Goal: Task Accomplishment & Management: Manage account settings

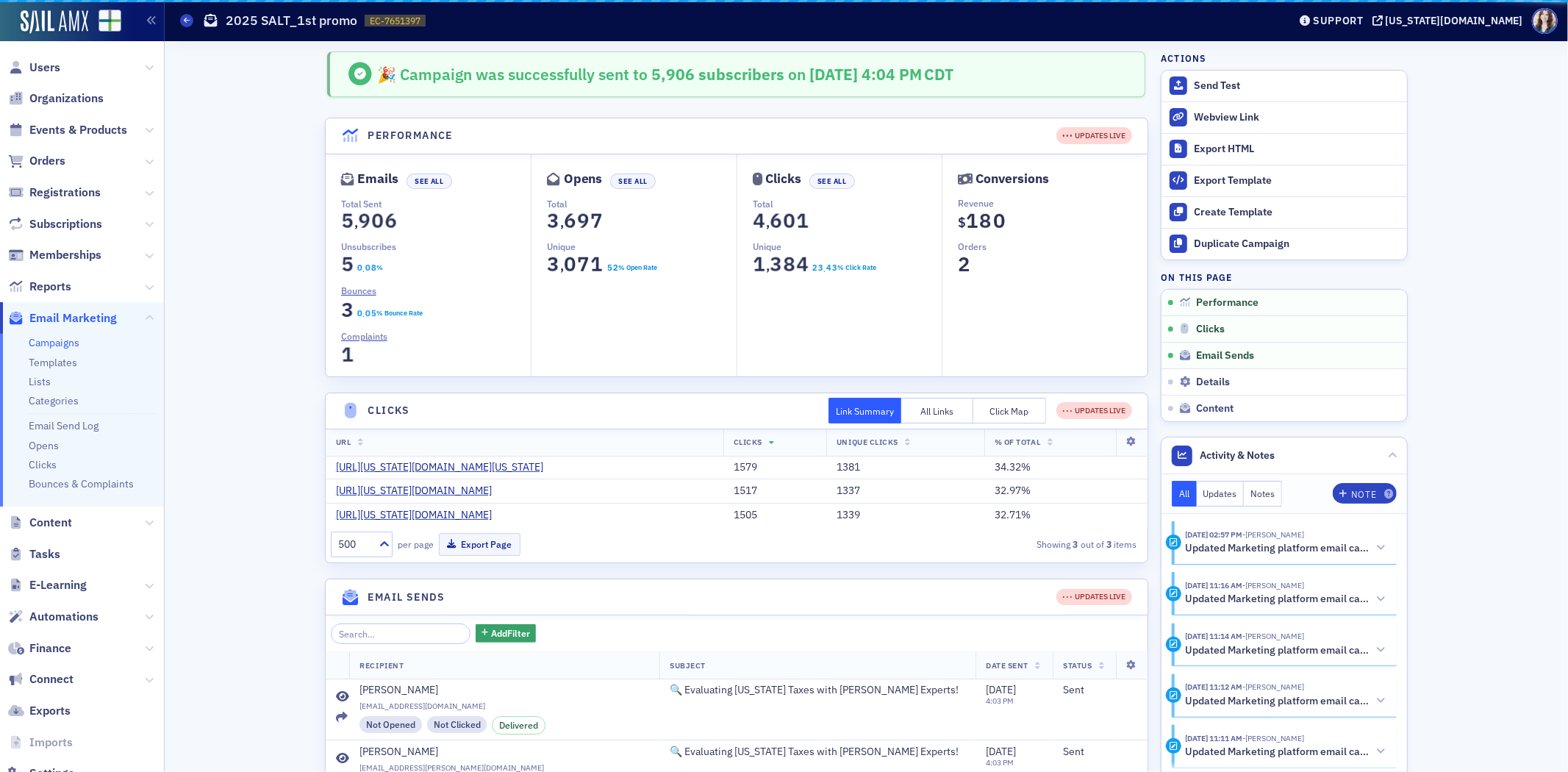
click at [328, 76] on div "🎉 Campaign was successfully sent to 5,906 subscribers on 10/2/2025 4:04 PM CDT" at bounding box center [736, 74] width 818 height 46
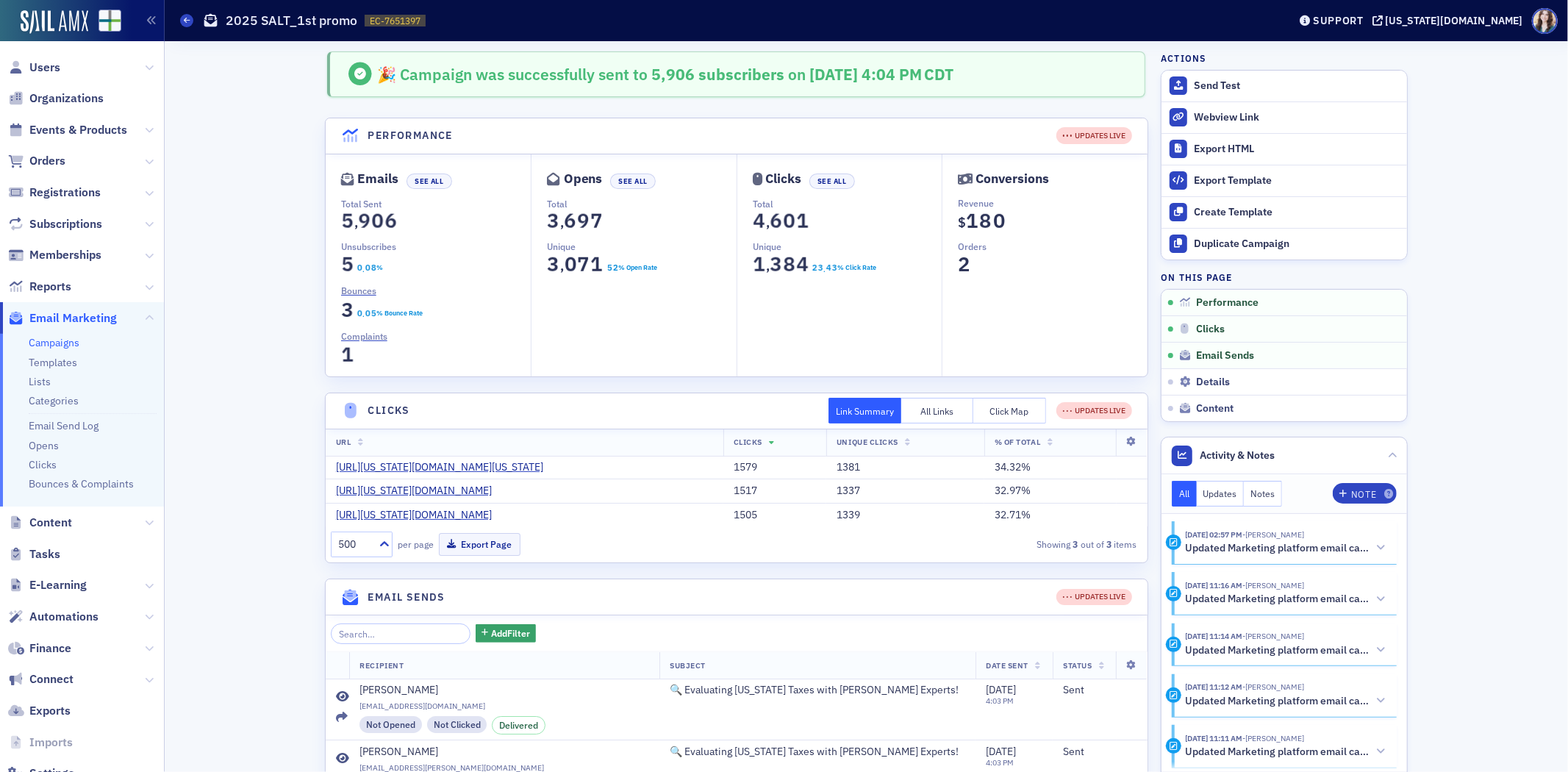
click at [1123, 75] on div "🎉 Campaign was successfully sent to 5,906 subscribers on 10/2/2025 4:04 PM CDT" at bounding box center [736, 74] width 818 height 46
click at [1123, 76] on div "🎉 Campaign was successfully sent to 5,906 subscribers on 10/2/2025 4:04 PM CDT" at bounding box center [736, 74] width 818 height 46
click at [1032, 129] on header "Performance UPDATES LIVE" at bounding box center [737, 137] width 822 height 36
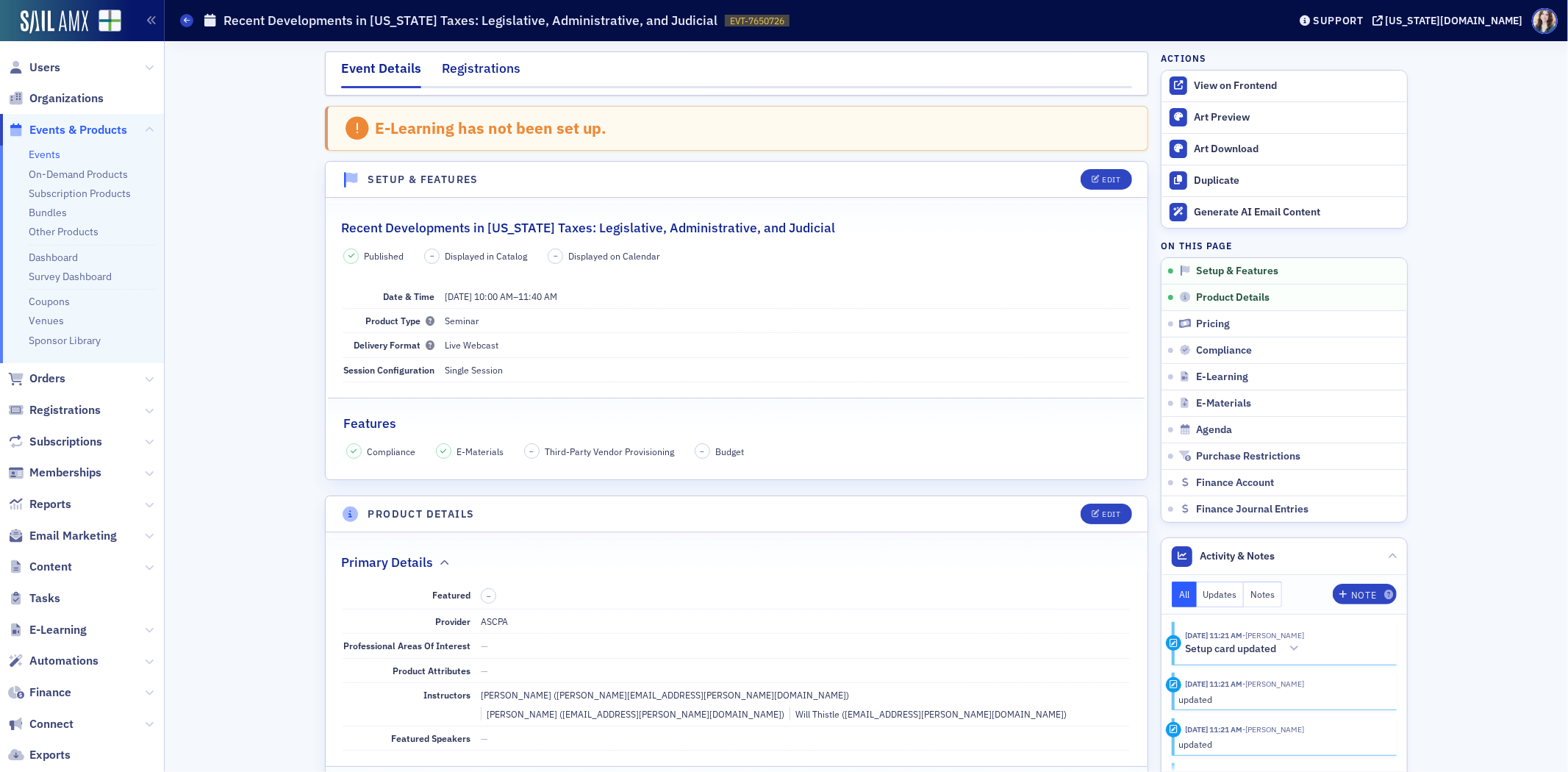
click at [447, 77] on div "Registrations" at bounding box center [481, 72] width 79 height 27
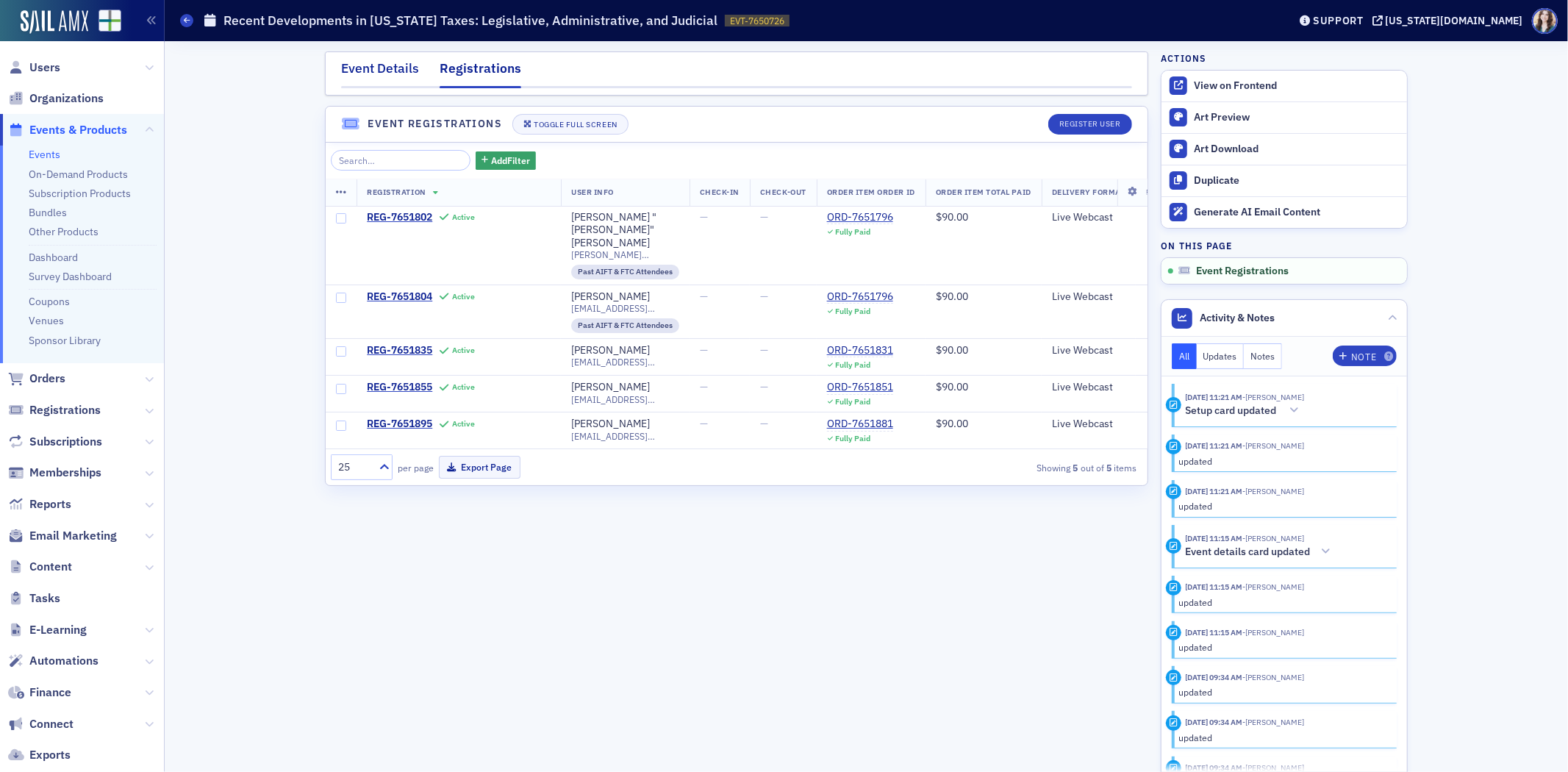
click at [385, 73] on div "Event Details" at bounding box center [380, 72] width 78 height 27
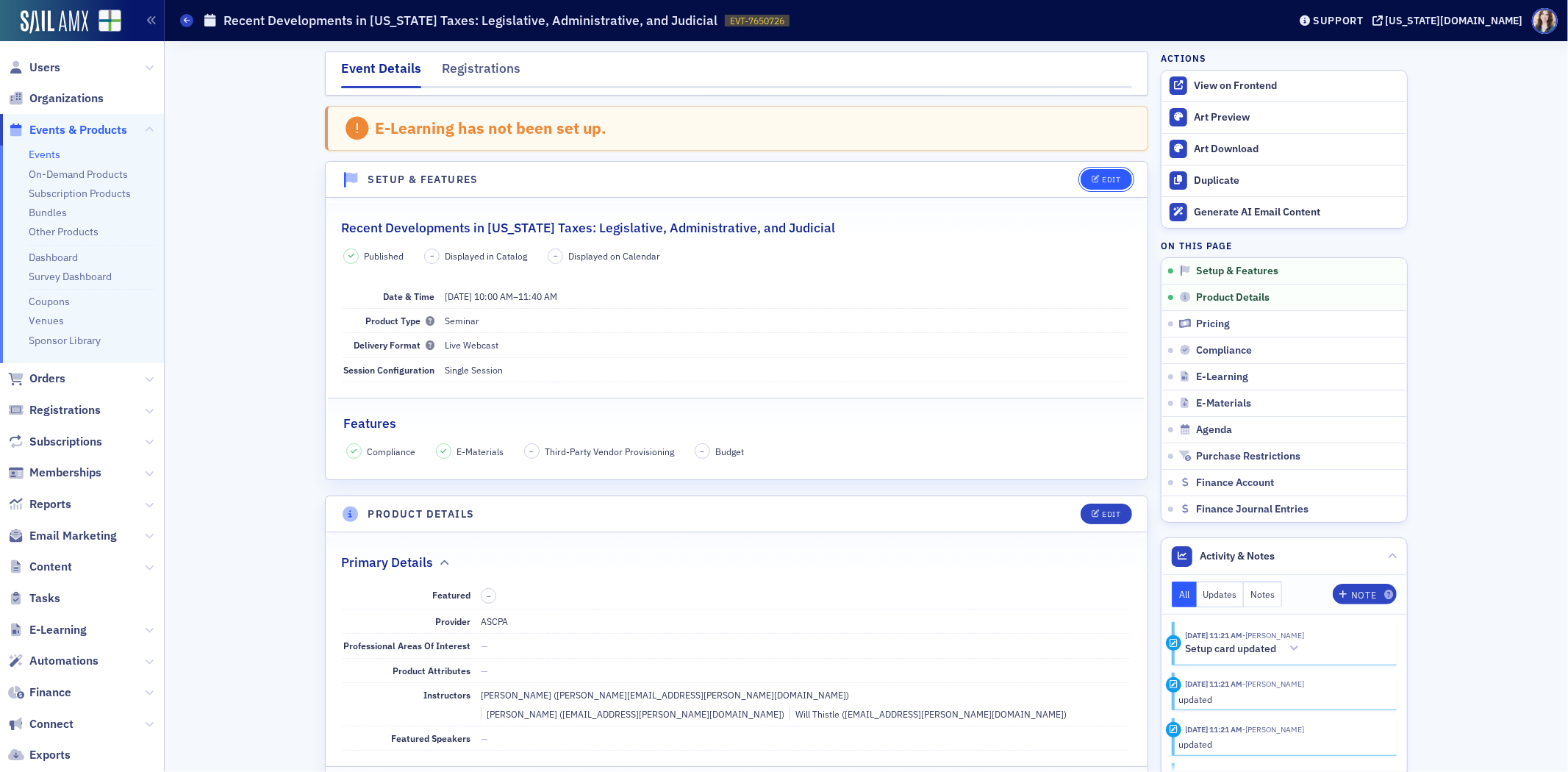
click at [1106, 182] on div "Edit" at bounding box center [1111, 179] width 18 height 8
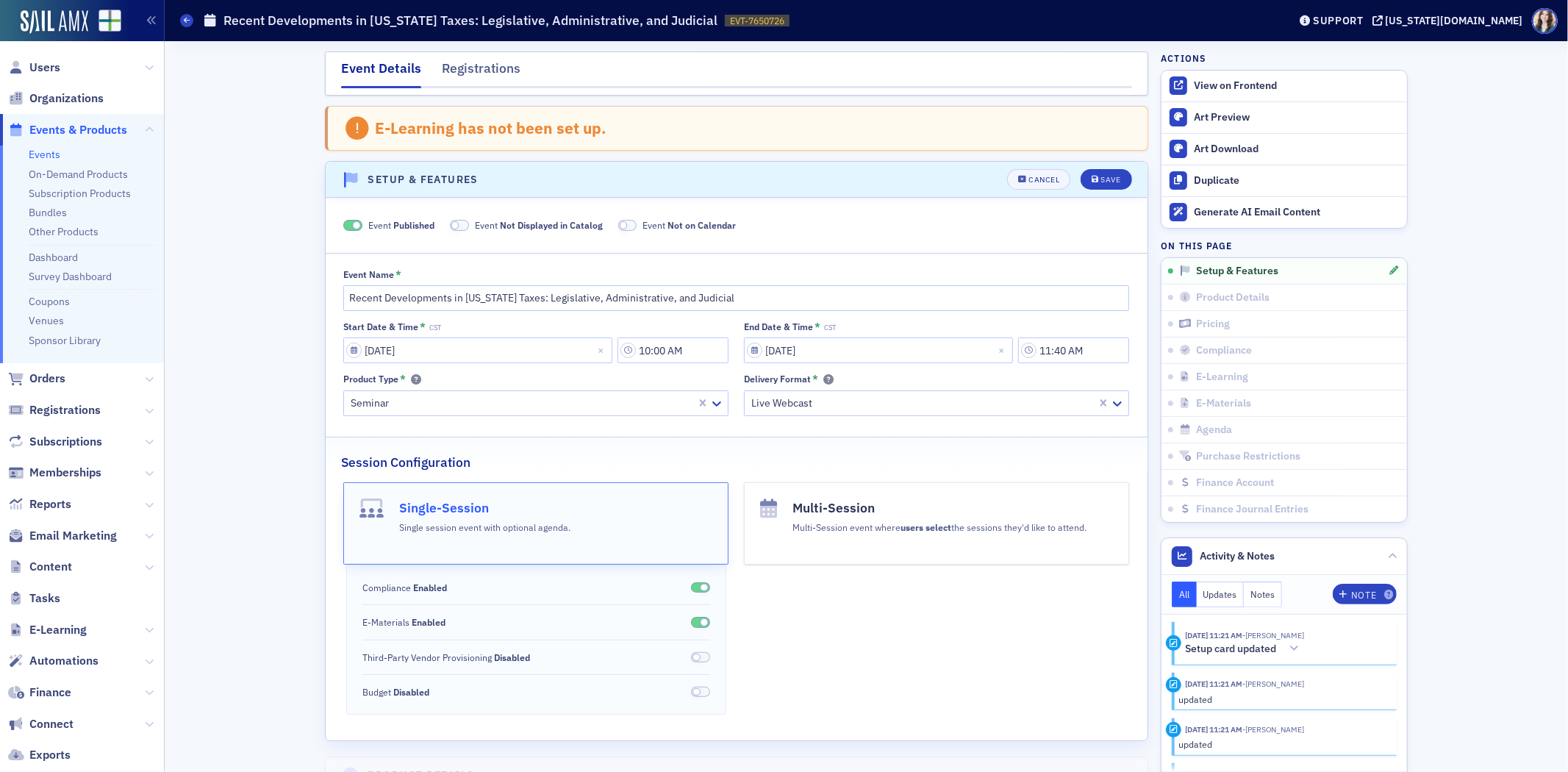
scroll to position [76, 0]
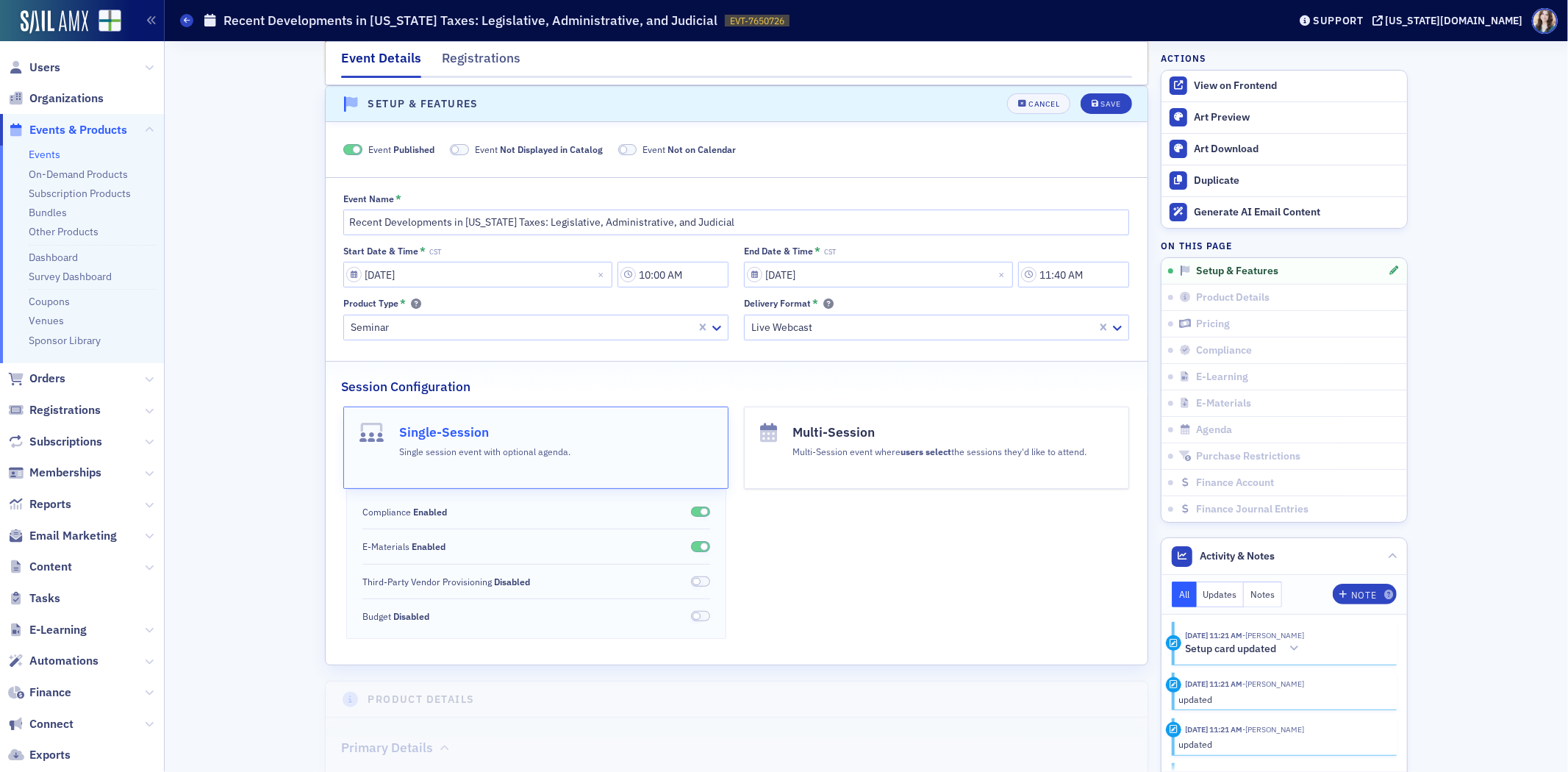
click at [458, 149] on span at bounding box center [459, 150] width 19 height 11
click at [606, 148] on span at bounding box center [611, 150] width 19 height 11
click at [1091, 96] on button "Save" at bounding box center [1106, 104] width 51 height 21
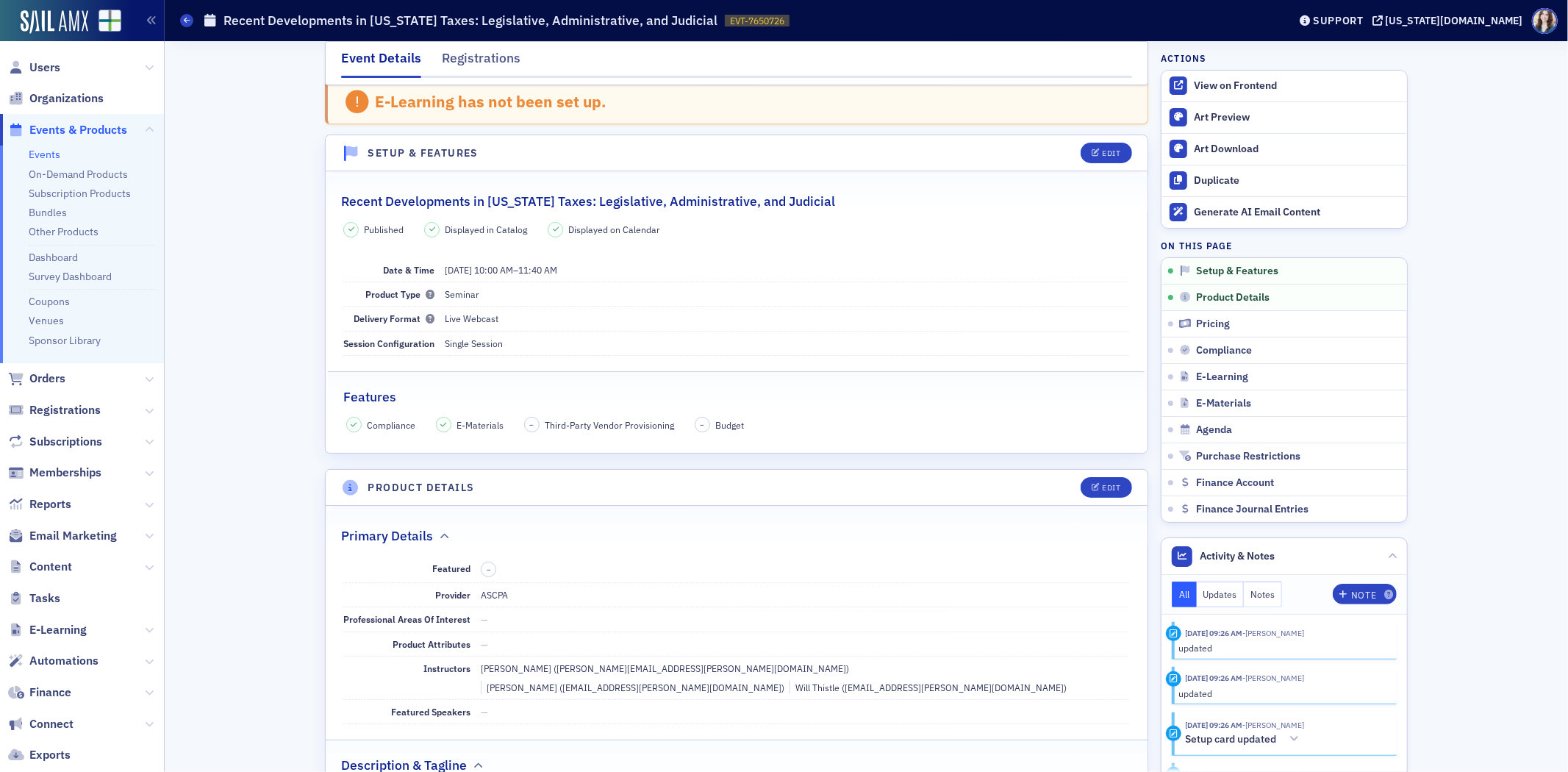
scroll to position [0, 0]
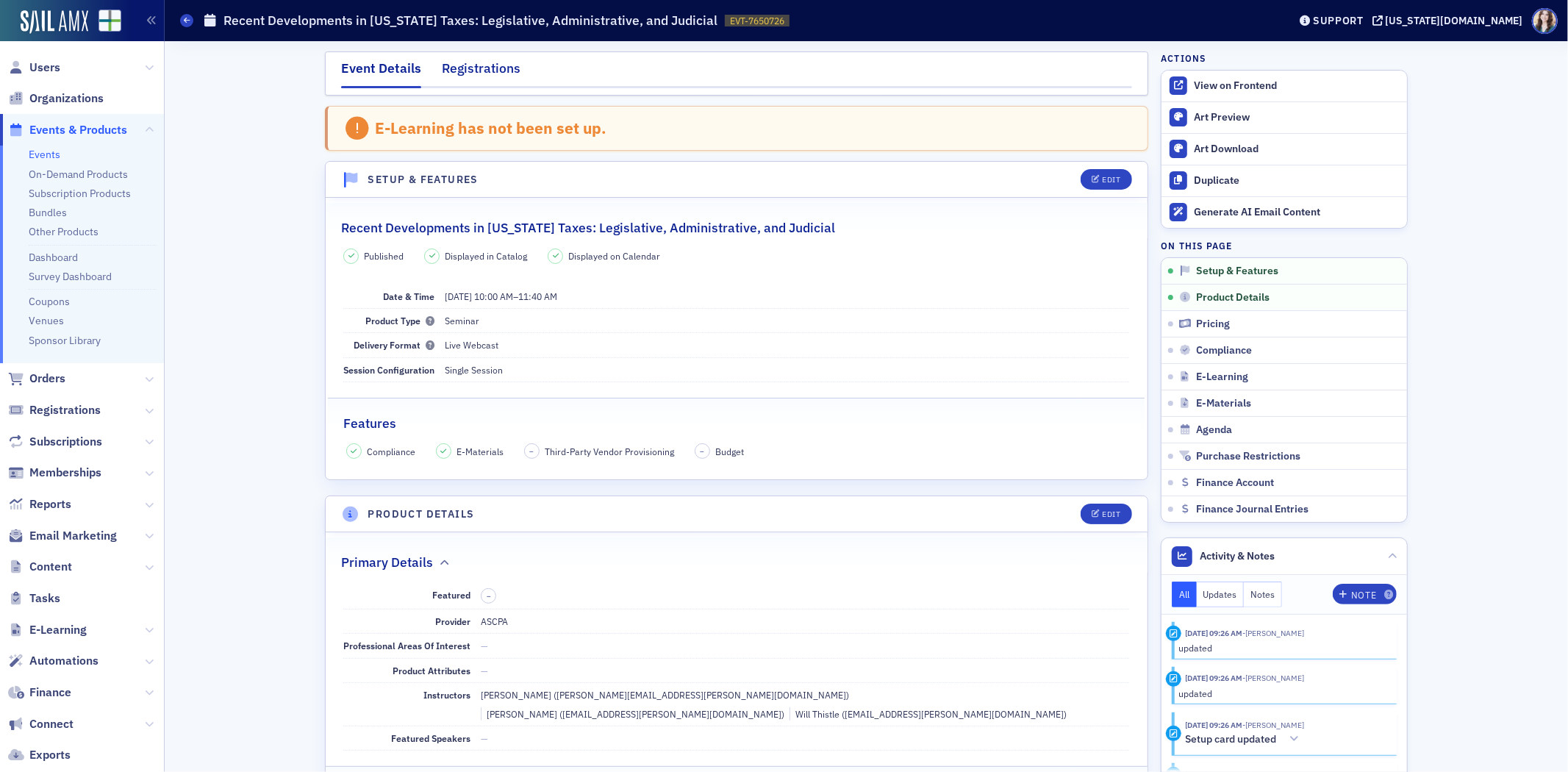
click at [478, 78] on div "Registrations" at bounding box center [481, 72] width 79 height 27
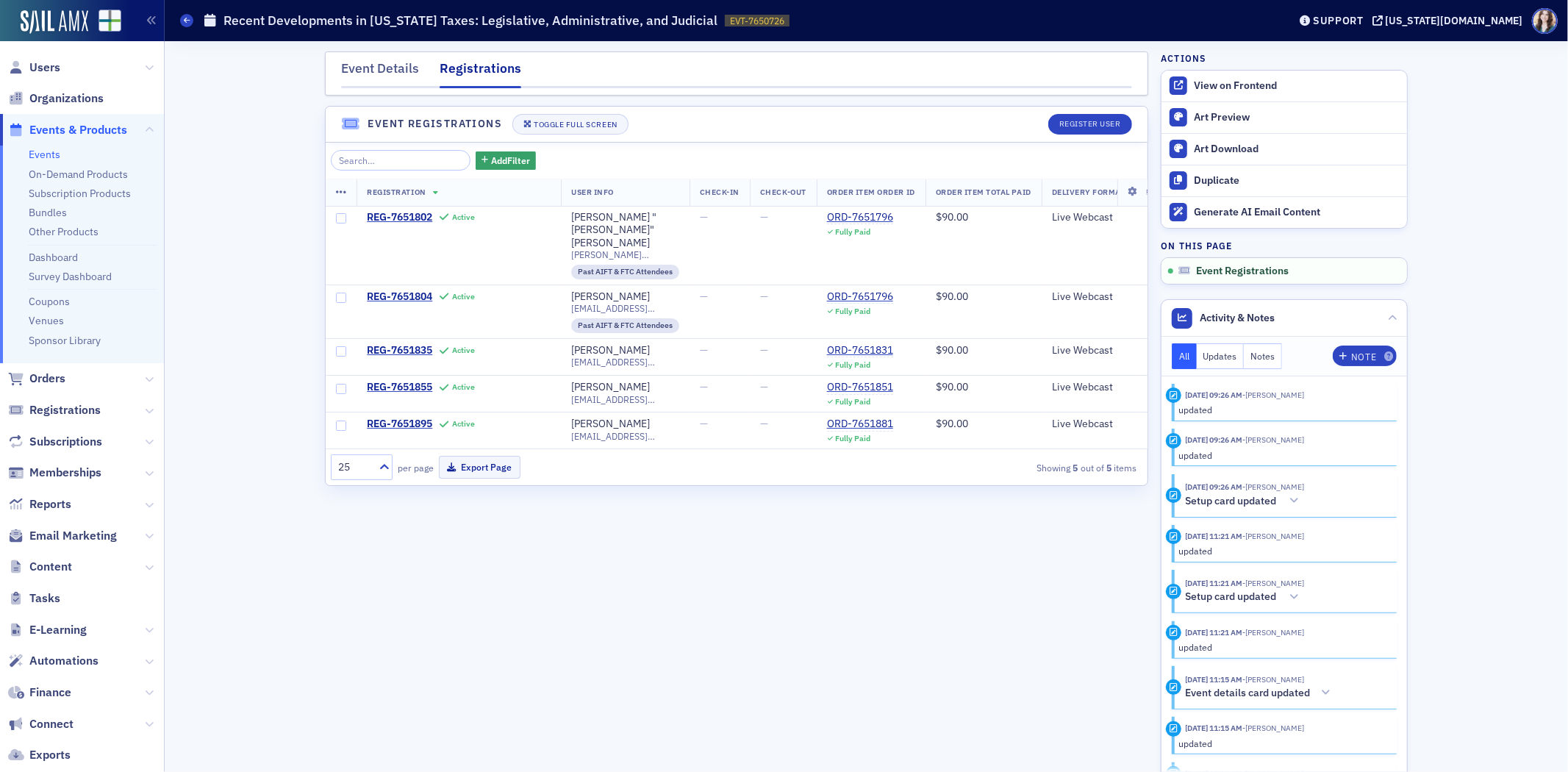
click at [273, 305] on div "Event Details Registrations Event Registrations Toggle Full Screen Register Use…" at bounding box center [866, 406] width 1383 height 731
click at [368, 81] on div "Event Details" at bounding box center [380, 72] width 78 height 27
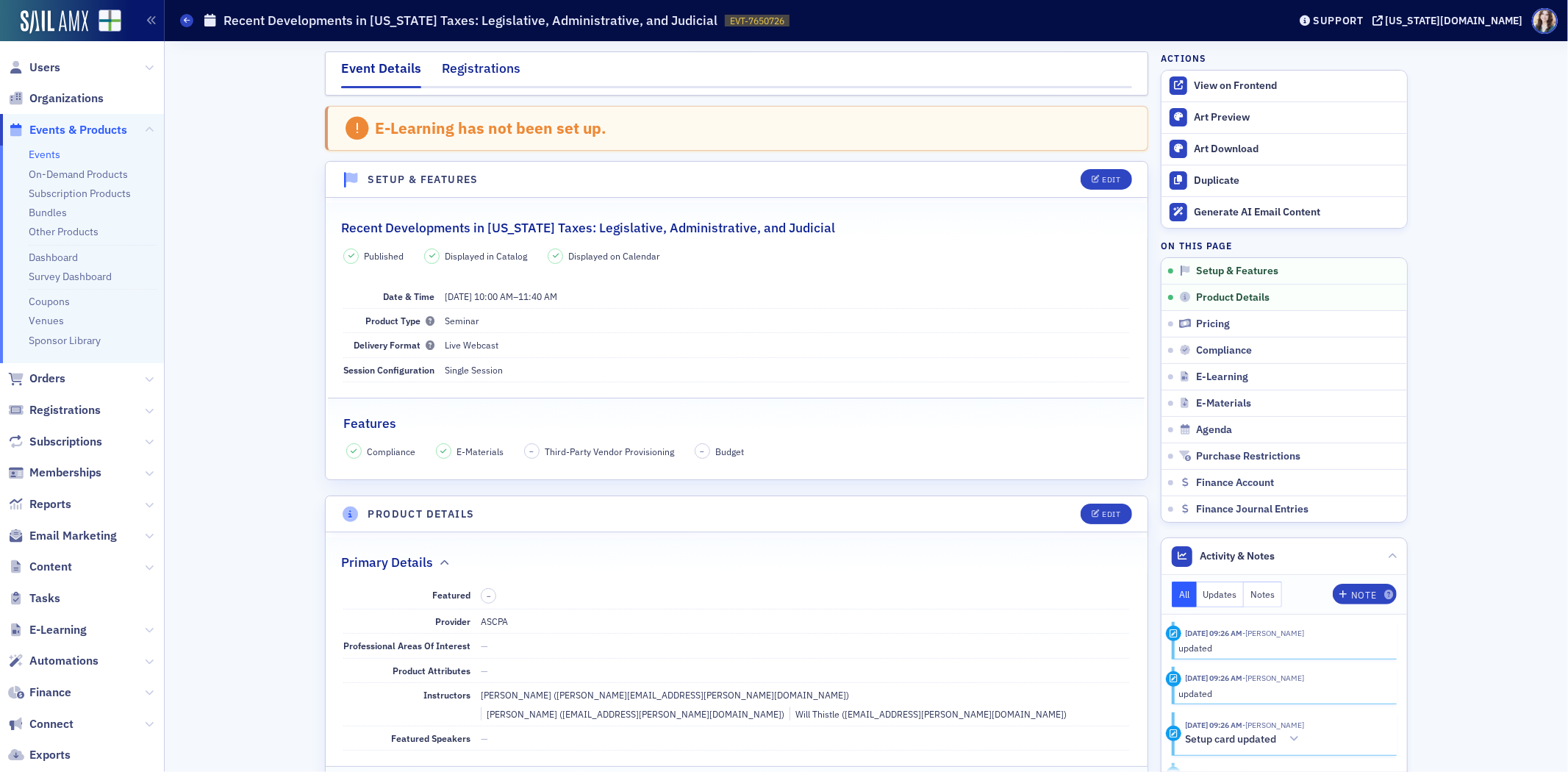
click at [452, 72] on div "Registrations" at bounding box center [481, 72] width 79 height 27
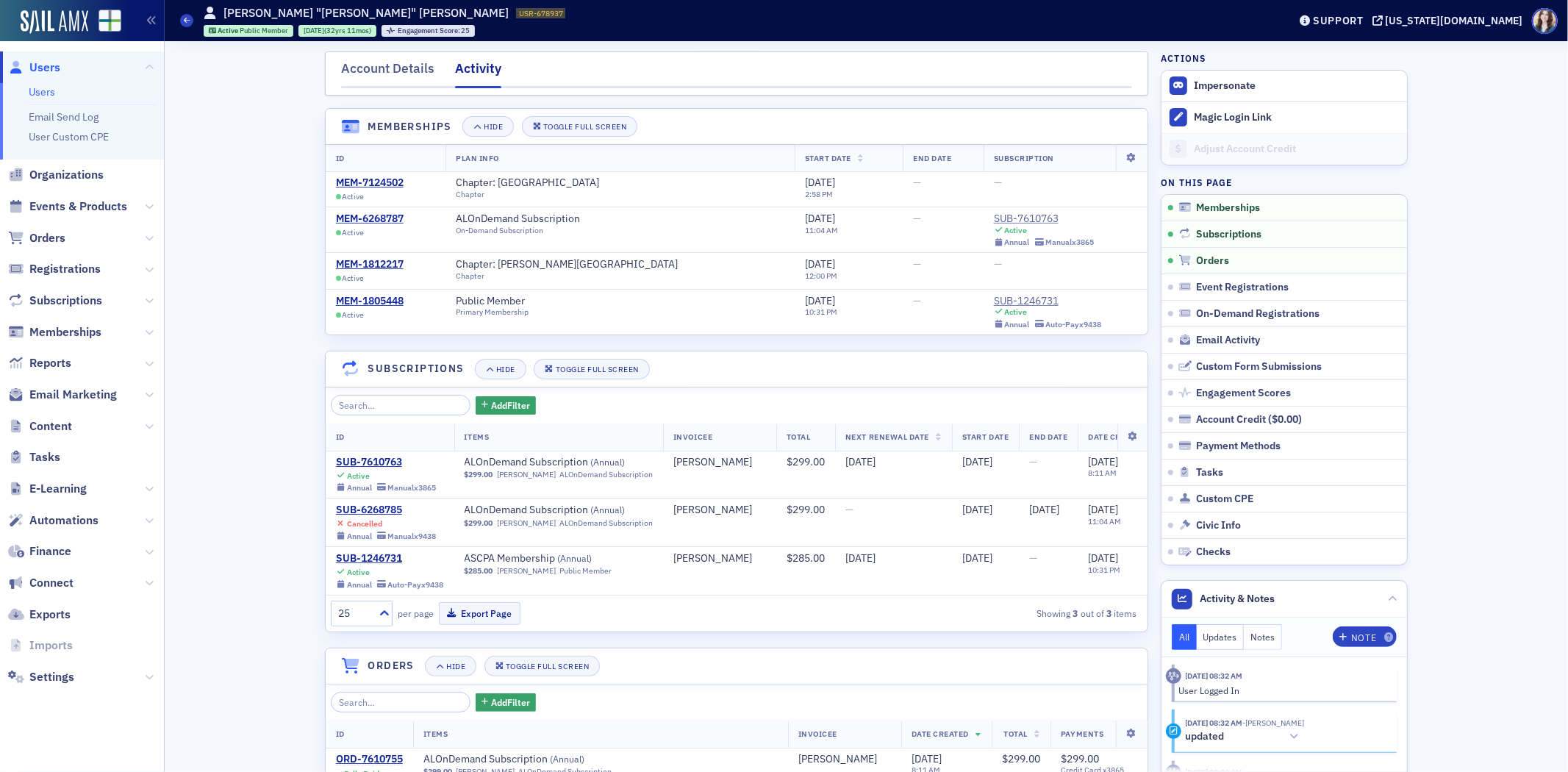
click at [325, 56] on div "Account Details Activity" at bounding box center [737, 73] width 823 height 44
